Goal: Communication & Community: Answer question/provide support

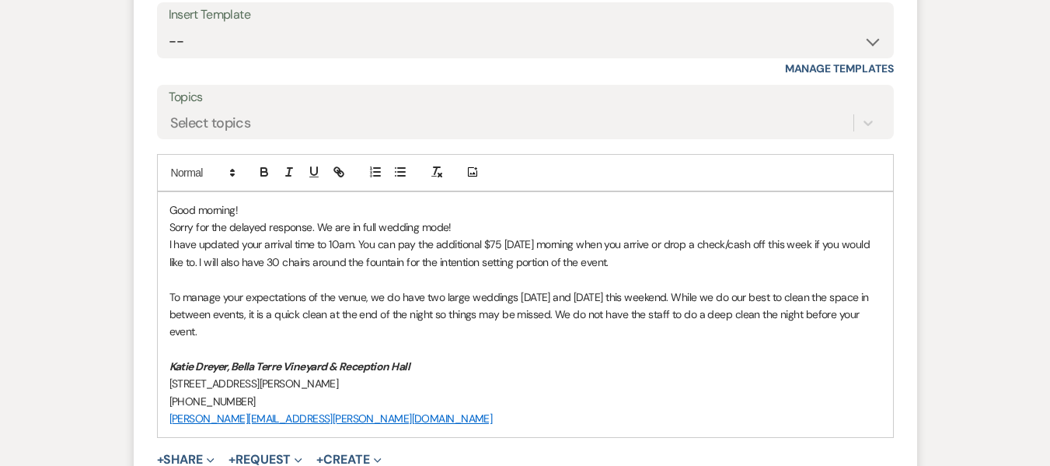
scroll to position [3753, 0]
click at [703, 237] on p "I have updated your arrival time to 10am. You can pay the additional $75 [DATE]…" at bounding box center [525, 251] width 712 height 35
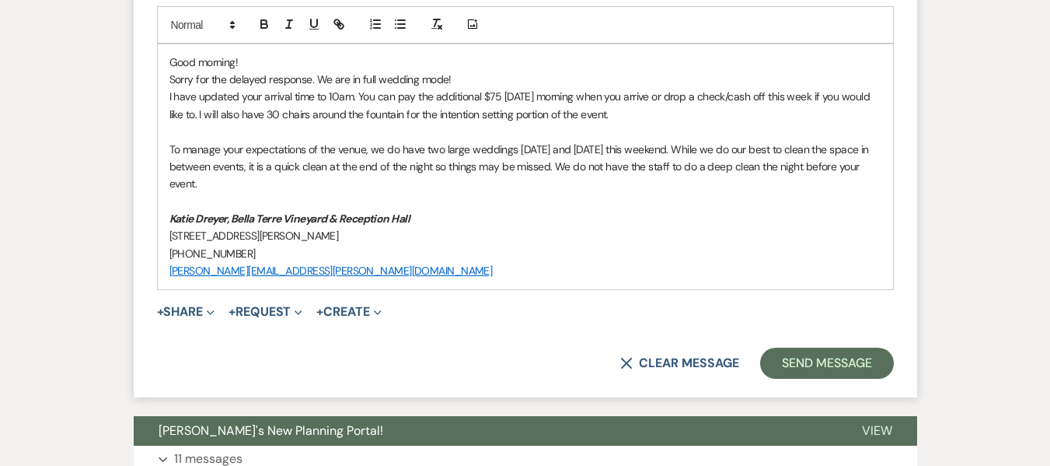
scroll to position [3909, 0]
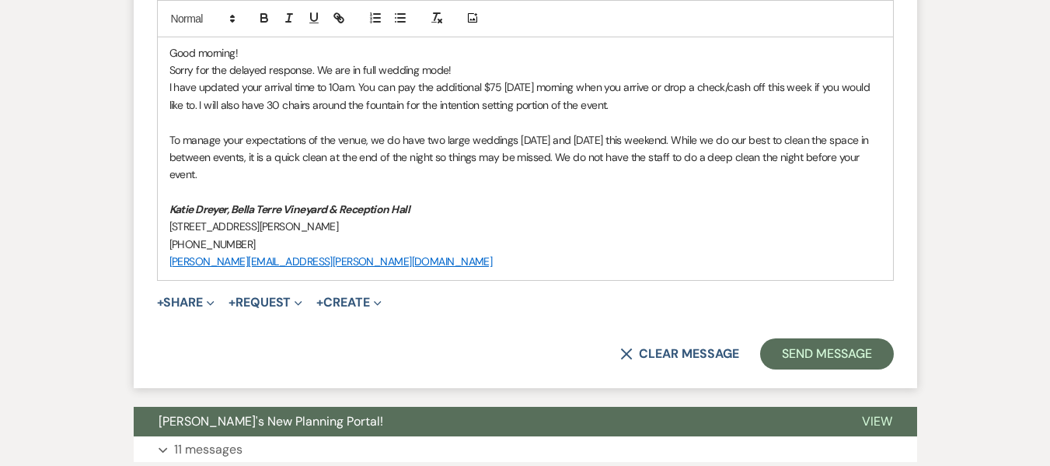
click at [676, 82] on p "I have updated your arrival time to 10am. You can pay the additional $75 [DATE]…" at bounding box center [525, 96] width 712 height 35
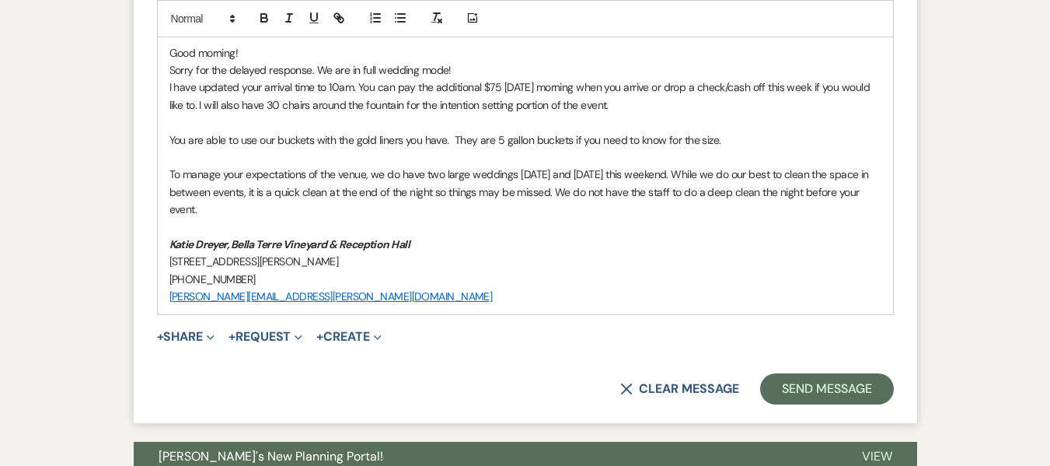
click at [433, 131] on p "You are able to use our buckets with the gold liners you have. They are 5 gallo…" at bounding box center [525, 139] width 712 height 17
click at [196, 183] on p "To manage your expectations of the venue, we do have two large weddings [DATE] …" at bounding box center [525, 192] width 712 height 52
drag, startPoint x: 565, startPoint y: 173, endPoint x: 808, endPoint y: 182, distance: 242.7
click at [808, 182] on p "To manage your expectations of the venue, we do have two large weddings [DATE] …" at bounding box center [525, 192] width 712 height 52
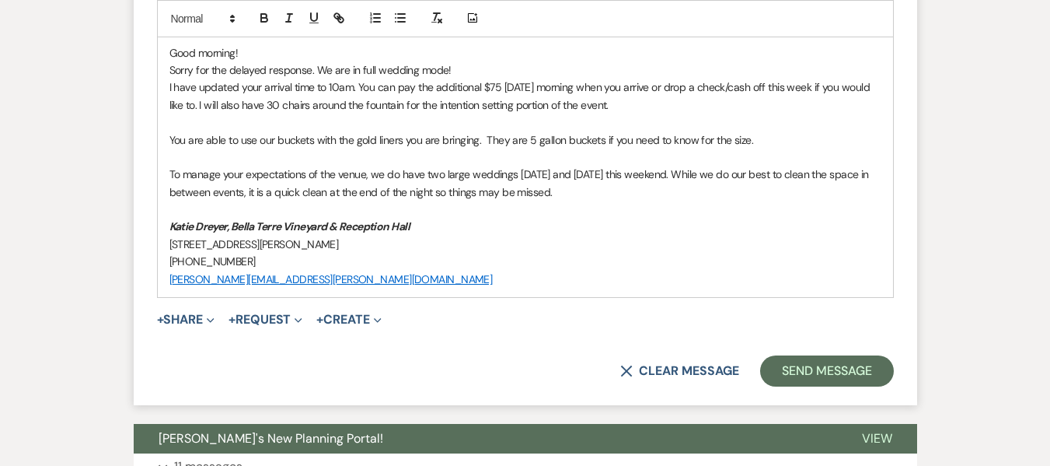
click at [256, 173] on p "To manage your expectations of the venue, we do have two large weddings [DATE] …" at bounding box center [525, 183] width 712 height 35
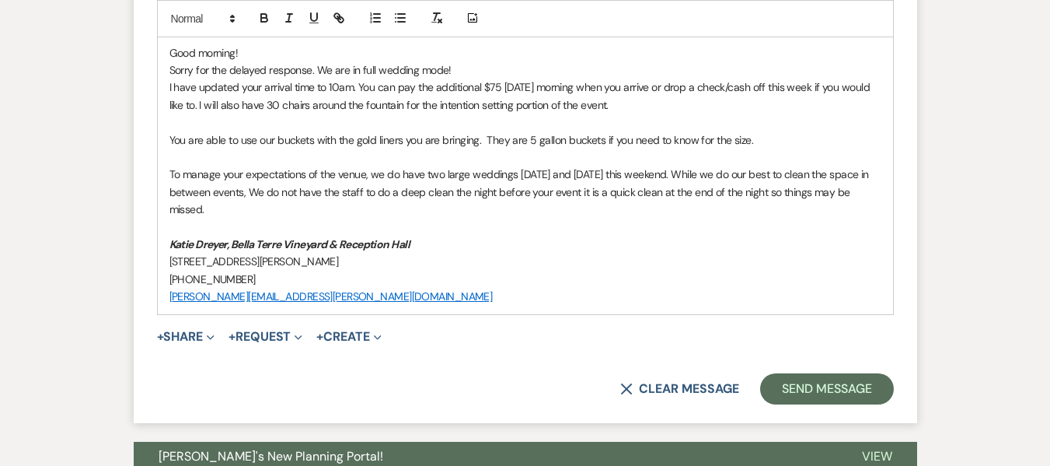
drag, startPoint x: 264, startPoint y: 165, endPoint x: 277, endPoint y: 154, distance: 17.1
click at [265, 166] on p "To manage your expectations of the venue, we do have two large weddings [DATE] …" at bounding box center [525, 192] width 712 height 52
click at [585, 169] on p "To manage your expectations of the venue, we do have two large weddings [DATE] …" at bounding box center [525, 192] width 712 height 52
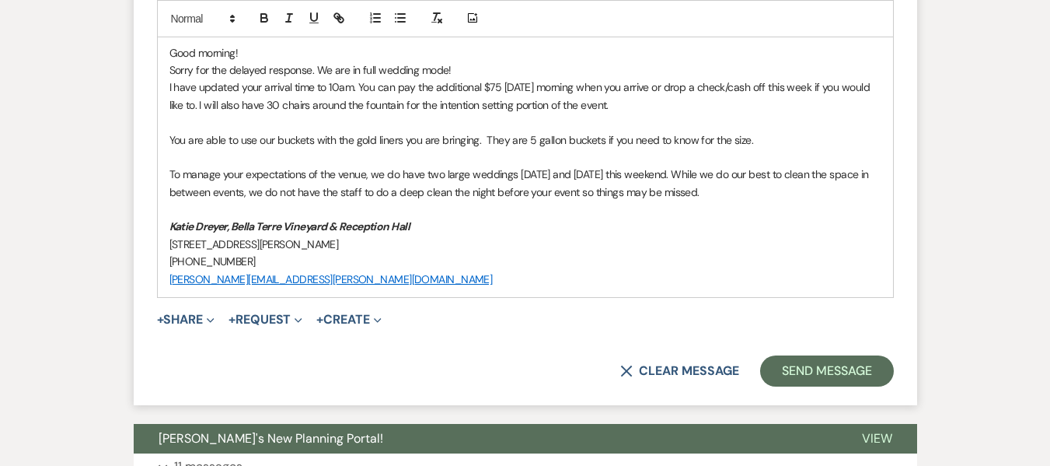
click at [791, 169] on p "To manage your expectations of the venue, we do have two large weddings [DATE] …" at bounding box center [525, 183] width 712 height 35
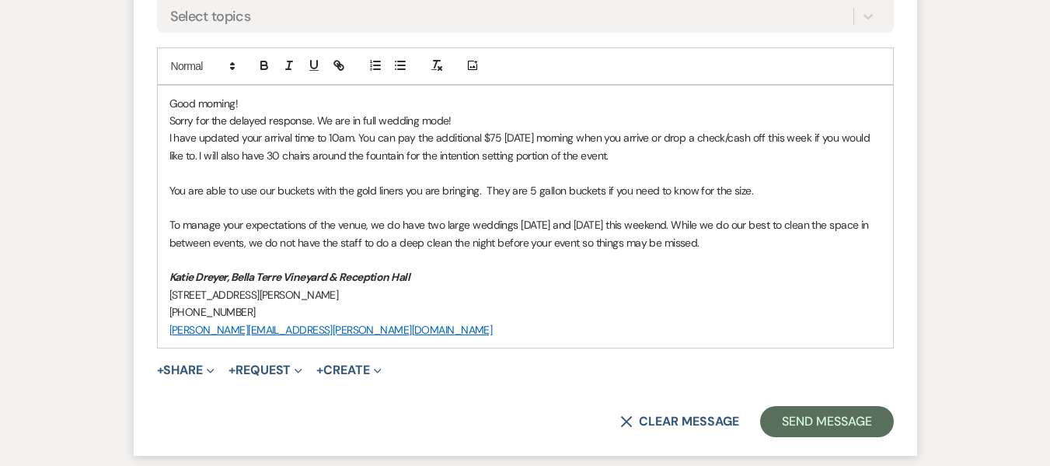
scroll to position [3831, 0]
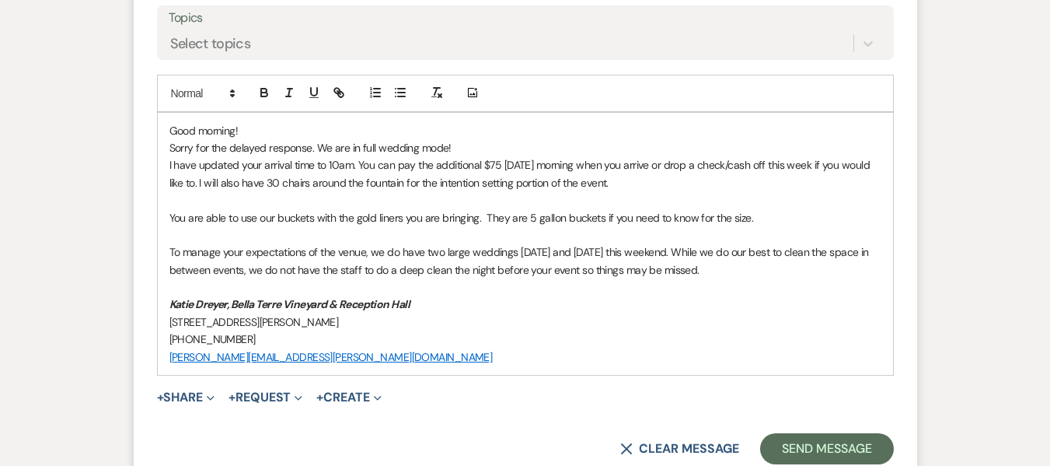
click at [485, 209] on p "You are able to use our buckets with the gold liners you are bringing. They are…" at bounding box center [525, 217] width 712 height 17
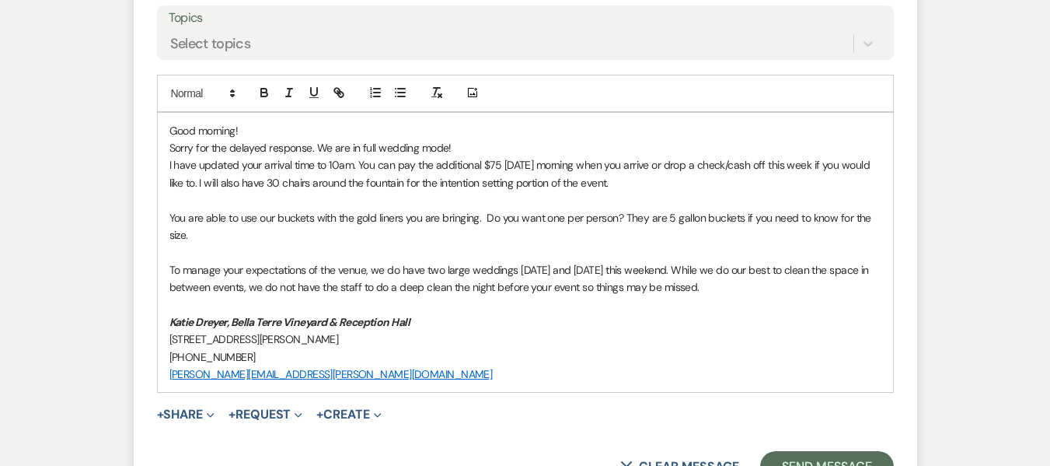
click at [734, 264] on p "To manage your expectations of the venue, we do have two large weddings [DATE] …" at bounding box center [525, 278] width 712 height 35
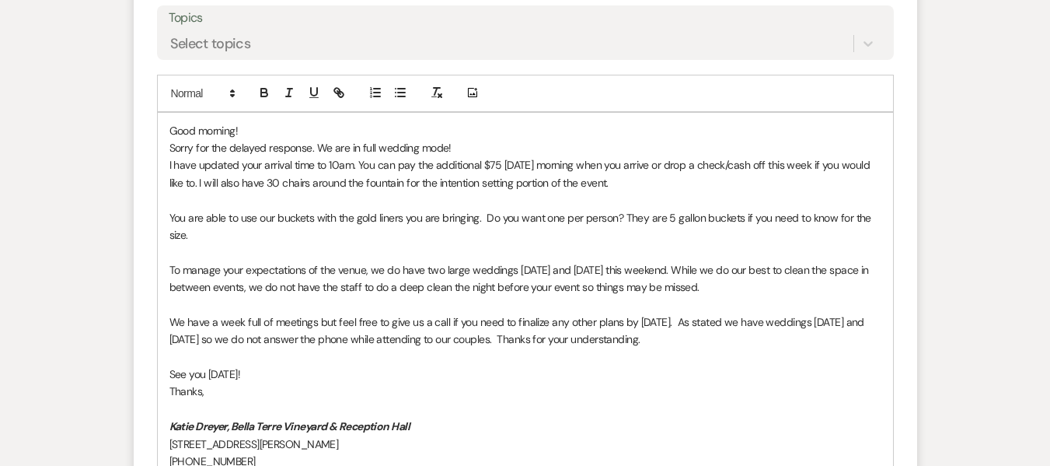
click at [615, 209] on p "You are able to use our buckets with the gold liners you are bringing. Do you w…" at bounding box center [525, 226] width 712 height 35
click at [418, 320] on p "We have a week full of meetings but feel free to give us a call if you need to …" at bounding box center [525, 330] width 712 height 35
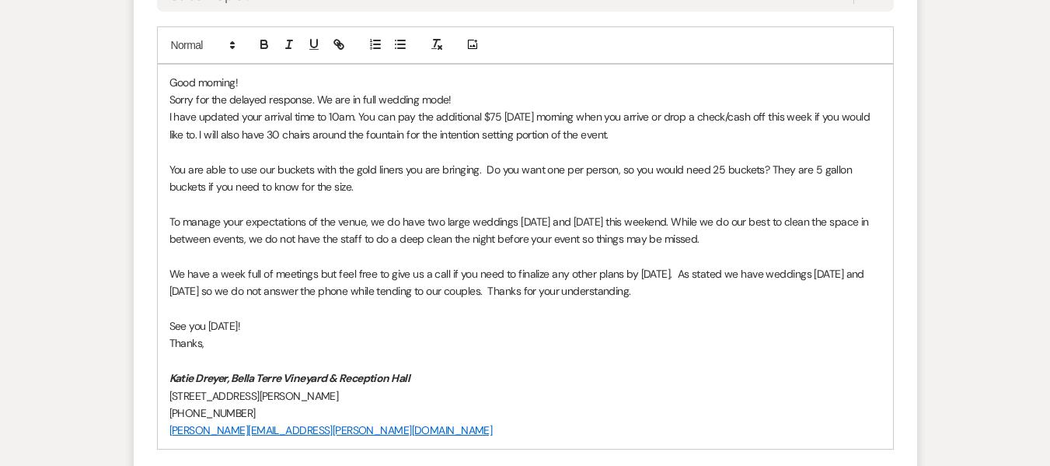
scroll to position [4064, 0]
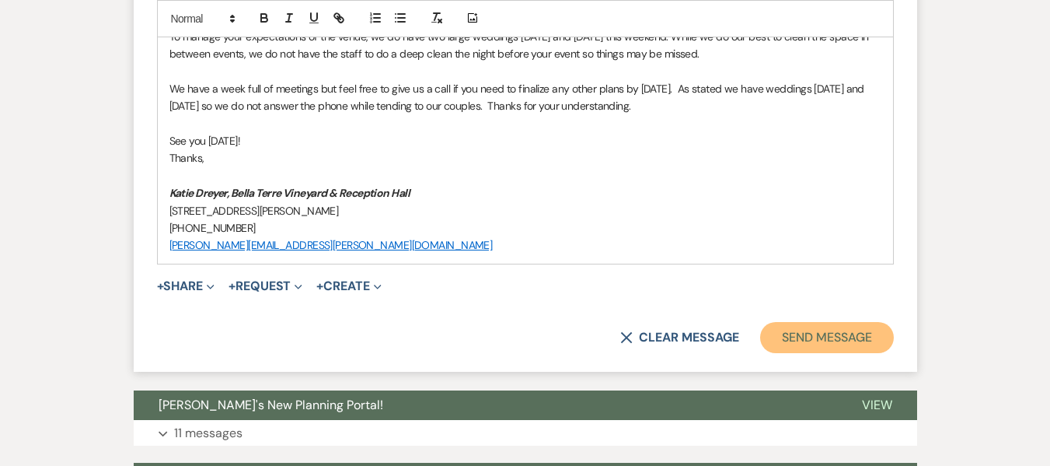
click at [862, 322] on button "Send Message" at bounding box center [826, 337] width 133 height 31
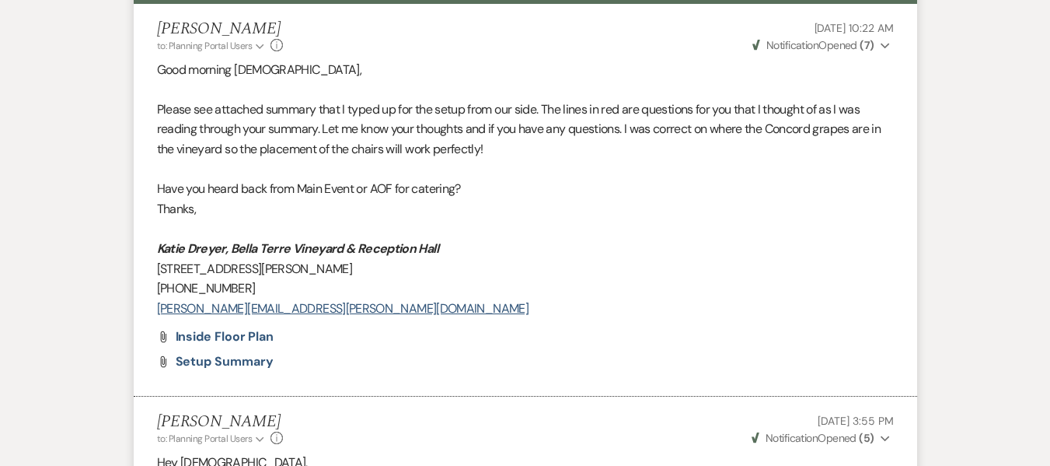
scroll to position [0, 0]
